Goal: Navigation & Orientation: Find specific page/section

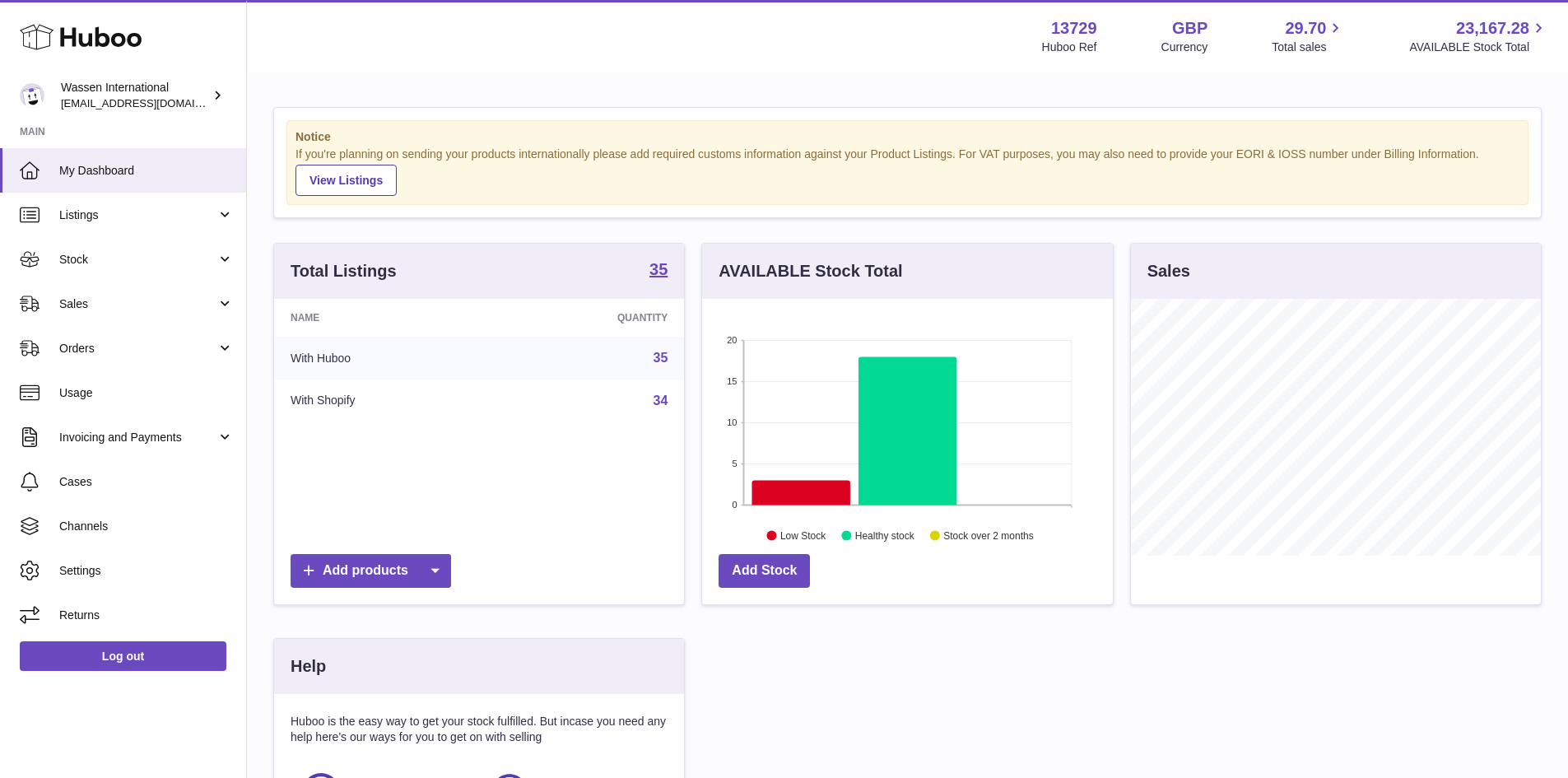
scroll to position [257, 411]
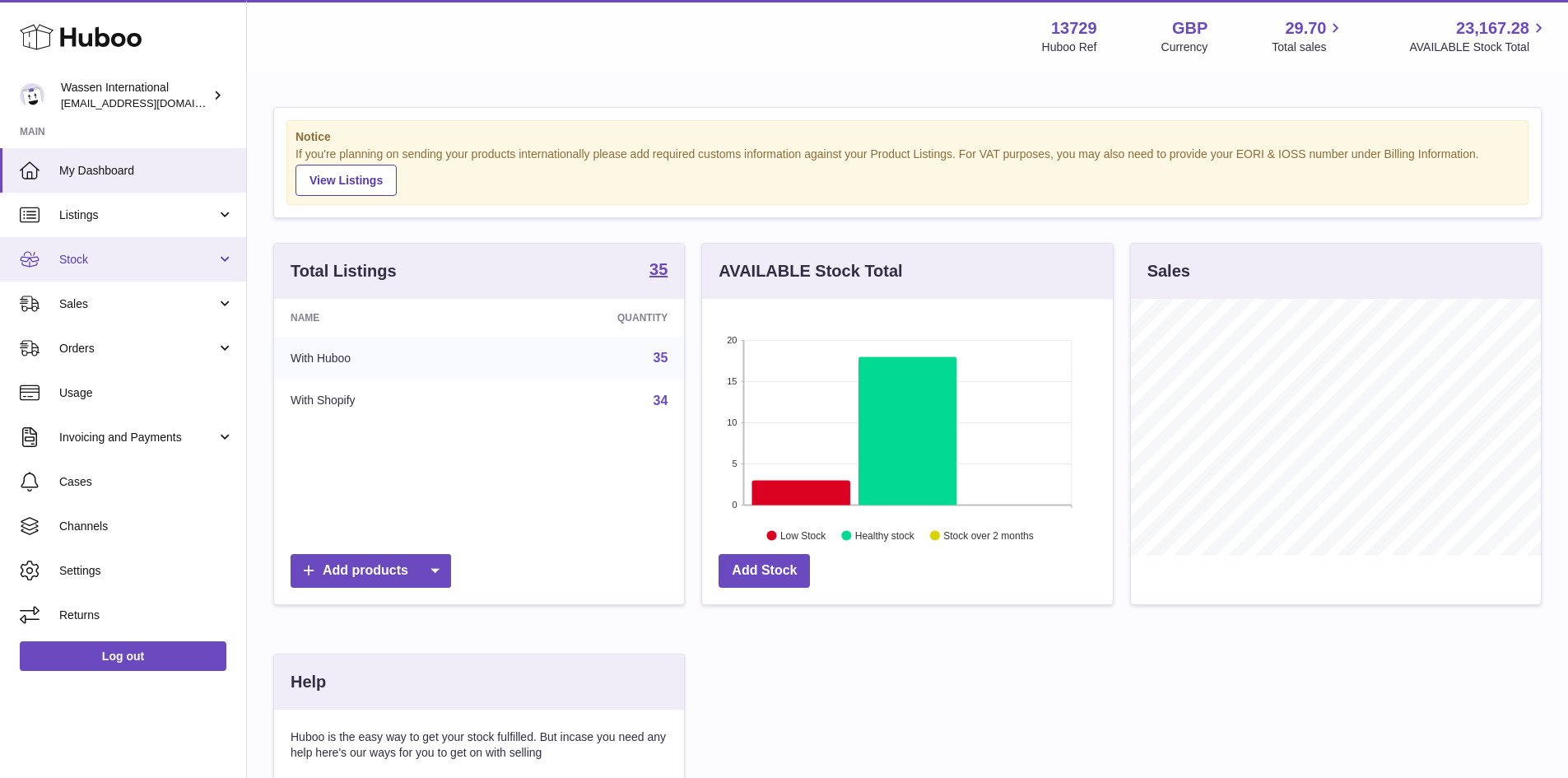
click at [84, 247] on link "Stock" at bounding box center [123, 259] width 246 height 45
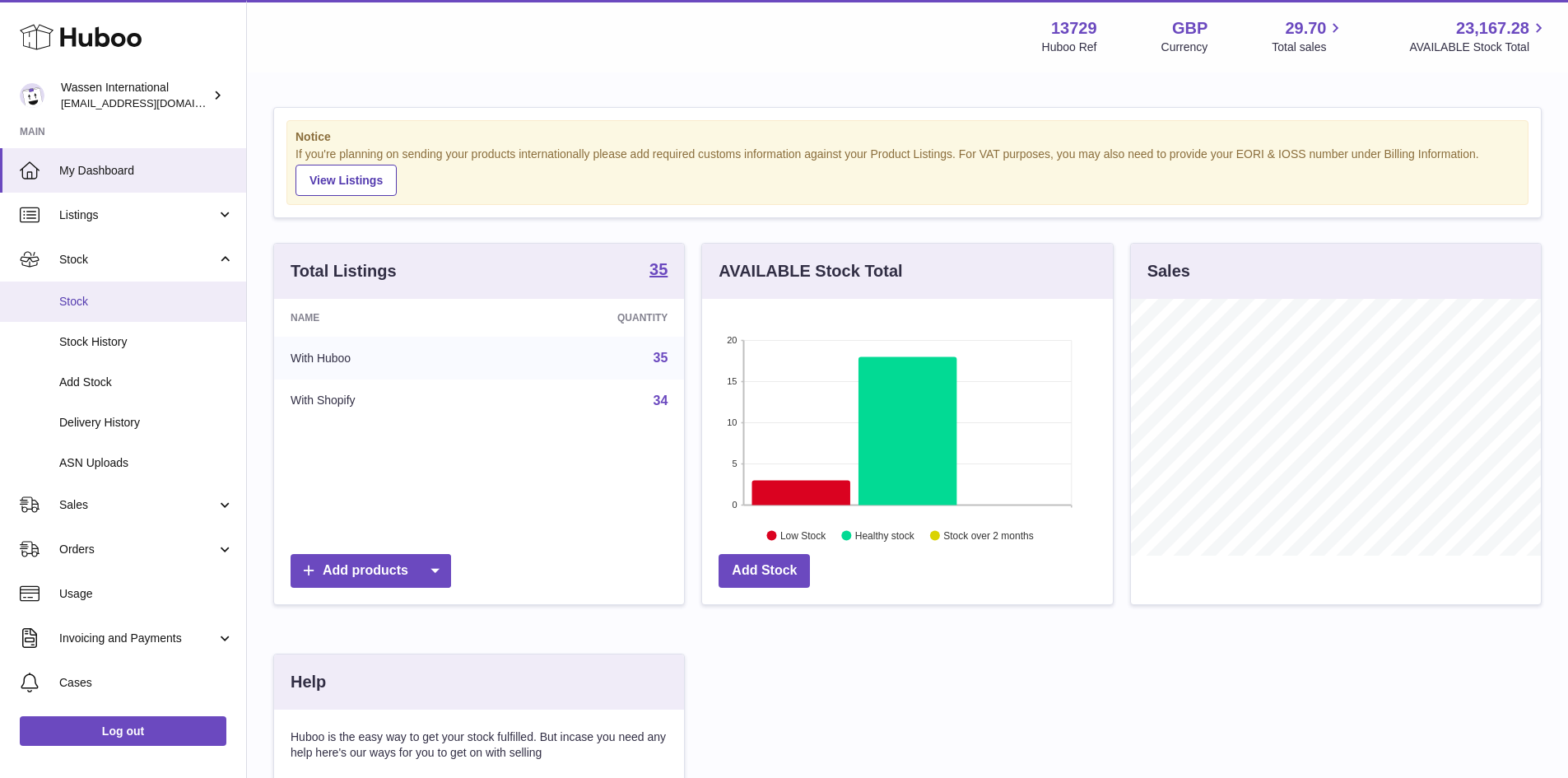
click at [93, 299] on span "Stock" at bounding box center [147, 302] width 175 height 16
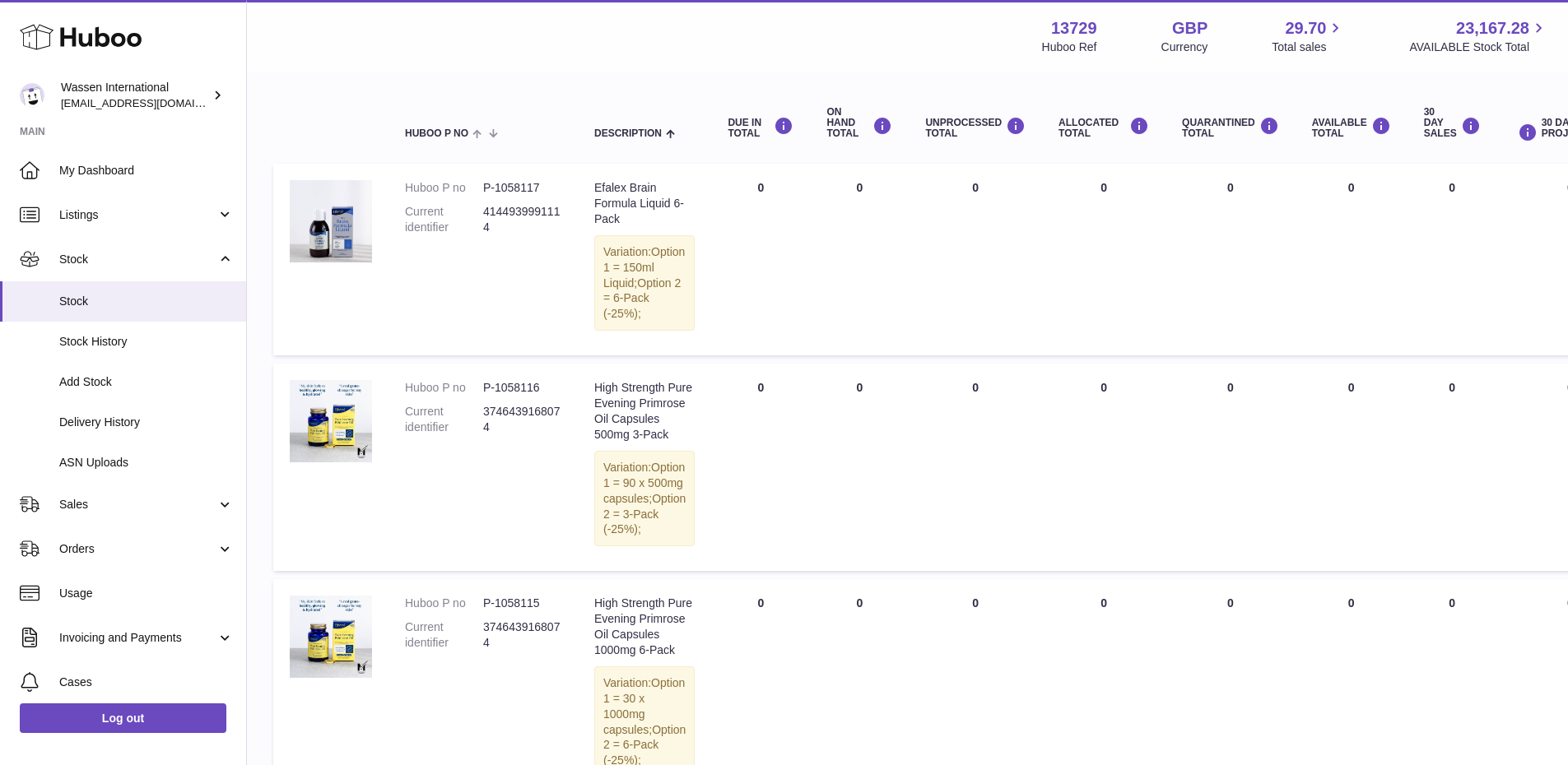
scroll to position [165, 0]
click at [329, 446] on img at bounding box center [330, 420] width 82 height 82
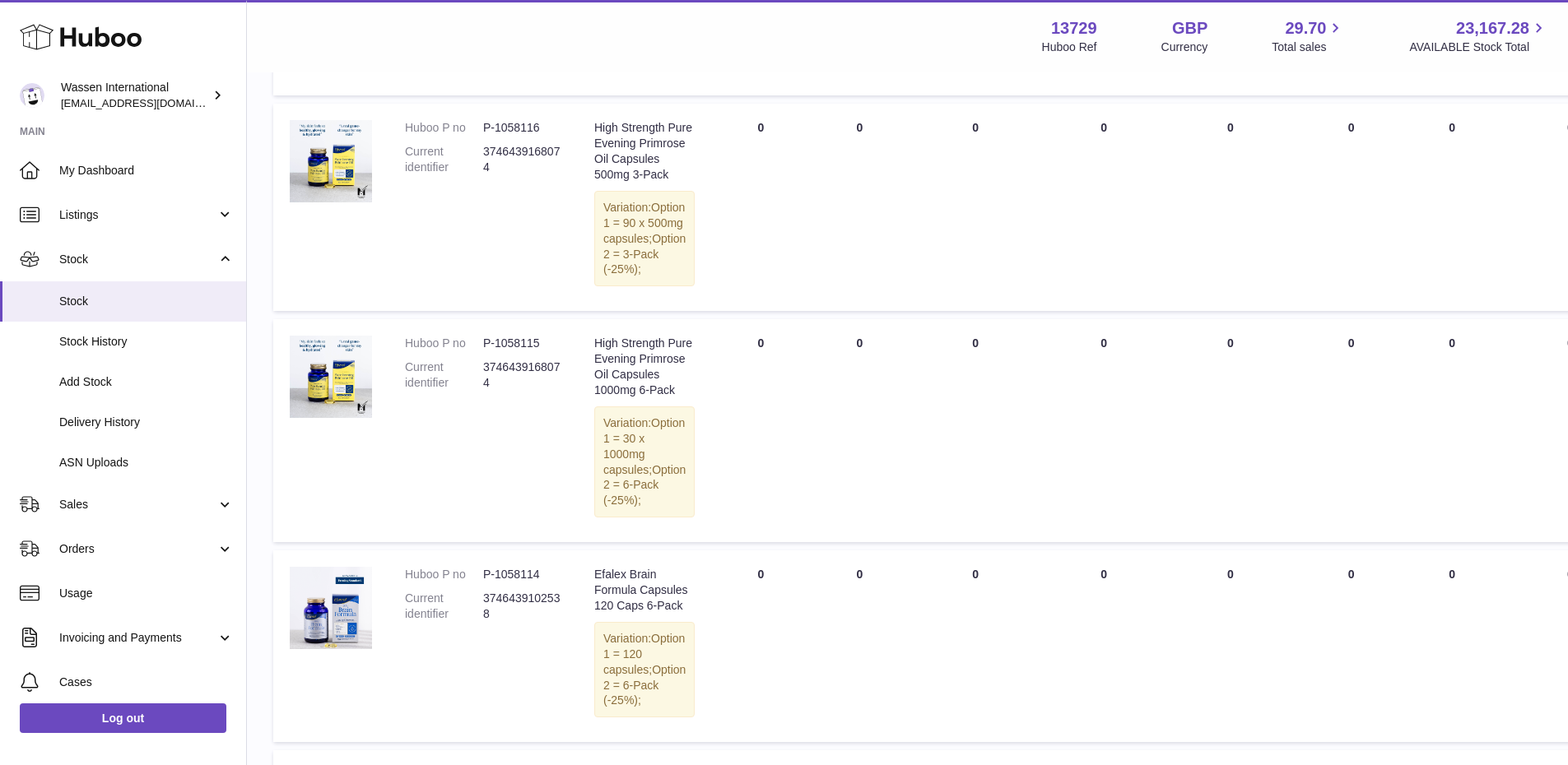
scroll to position [329, 0]
